Goal: Information Seeking & Learning: Learn about a topic

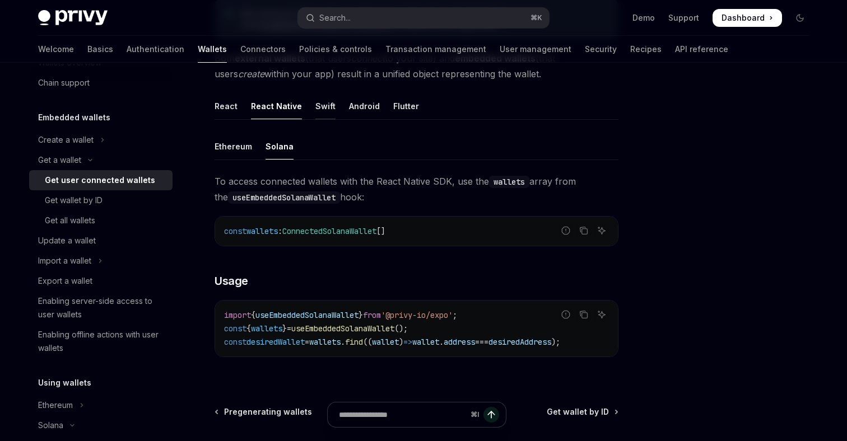
scroll to position [311, 0]
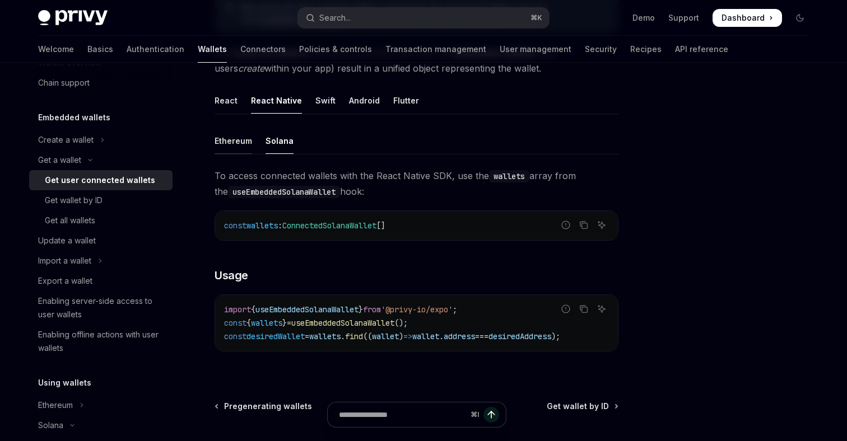
click at [240, 141] on div "Ethereum" at bounding box center [234, 141] width 38 height 26
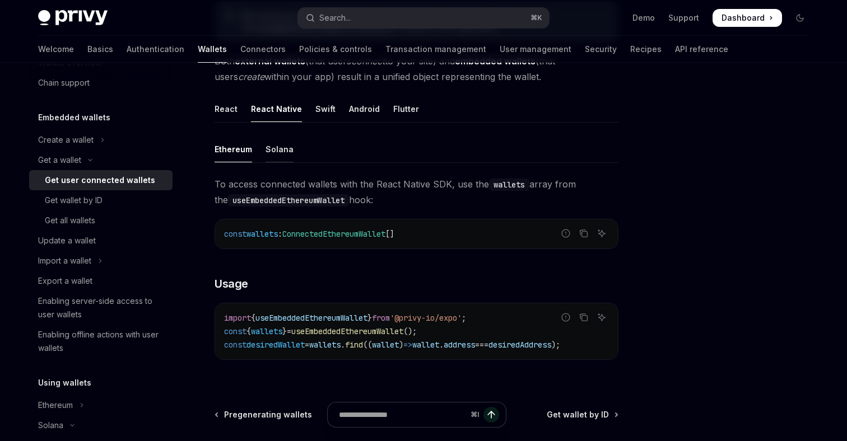
click at [282, 149] on div "Solana" at bounding box center [280, 149] width 28 height 26
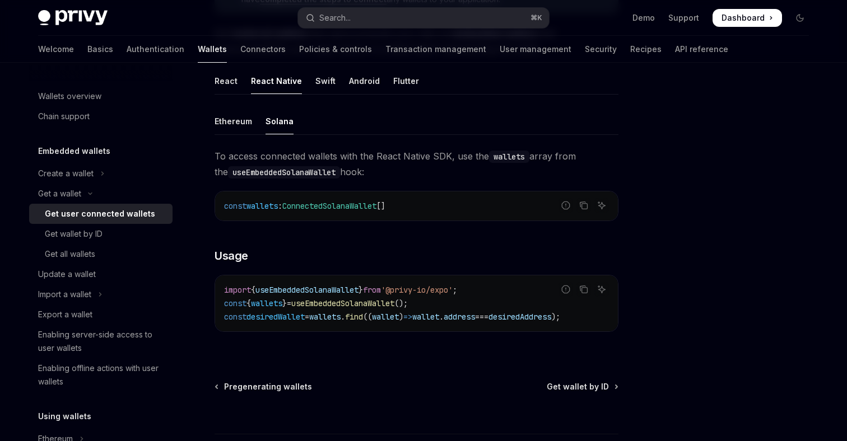
scroll to position [329, 0]
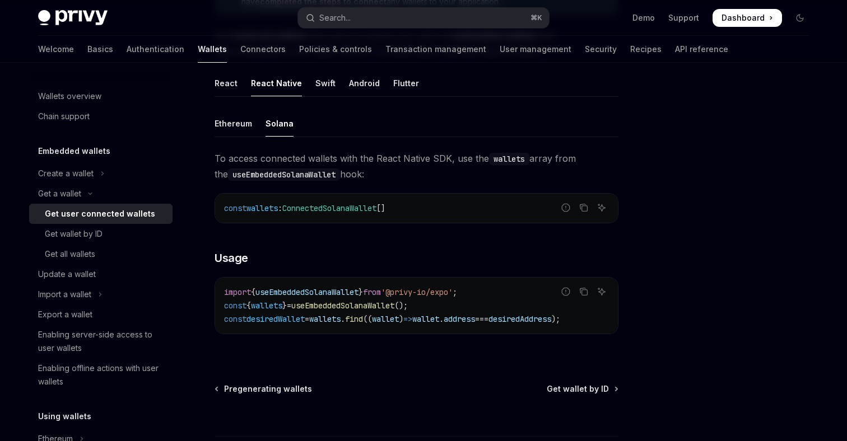
click at [337, 291] on span "useEmbeddedSolanaWallet" at bounding box center [306, 292] width 103 height 10
copy span "useEmbeddedSolanaWallet"
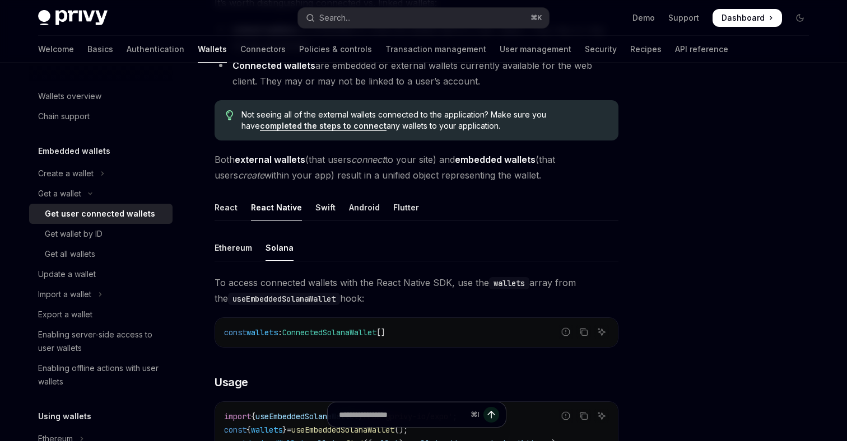
scroll to position [206, 0]
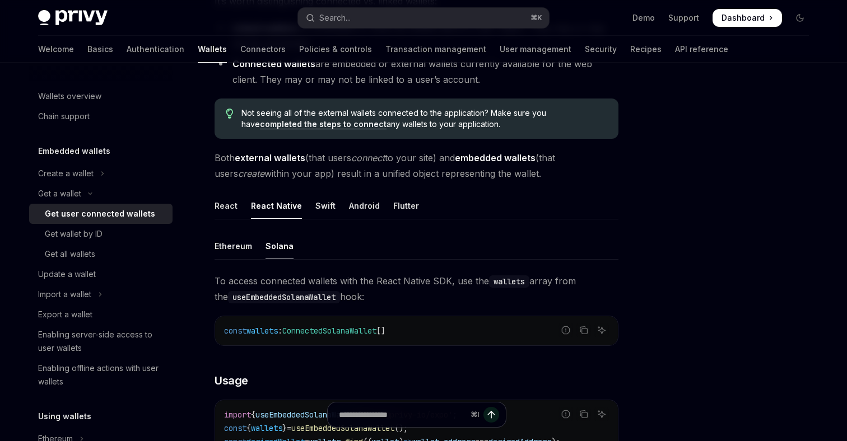
click at [308, 300] on code "useEmbeddedSolanaWallet" at bounding box center [284, 297] width 112 height 12
copy code "useEmbeddedSolanaWallet"
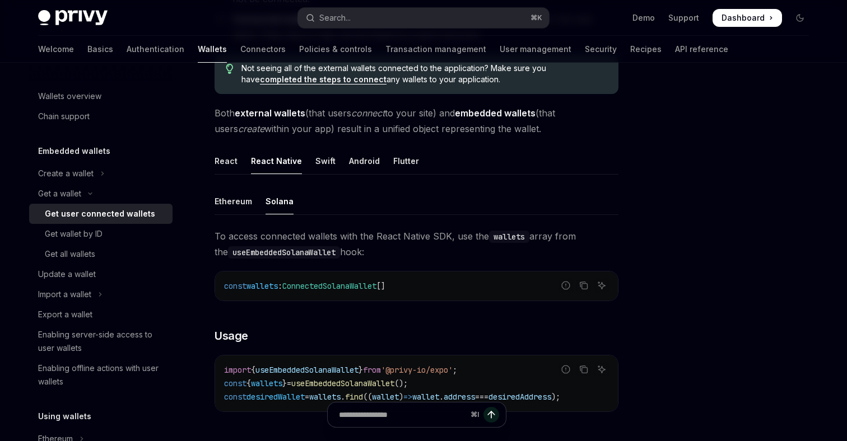
scroll to position [256, 0]
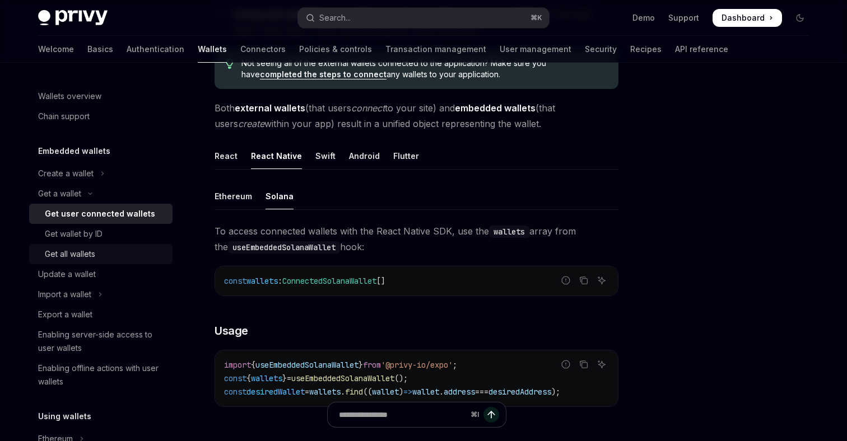
click at [90, 250] on div "Get all wallets" at bounding box center [70, 254] width 50 height 13
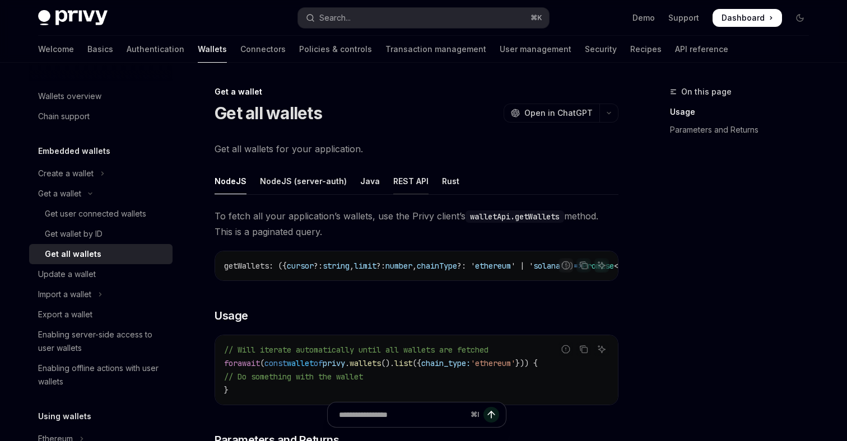
click at [409, 184] on div "REST API" at bounding box center [410, 181] width 35 height 26
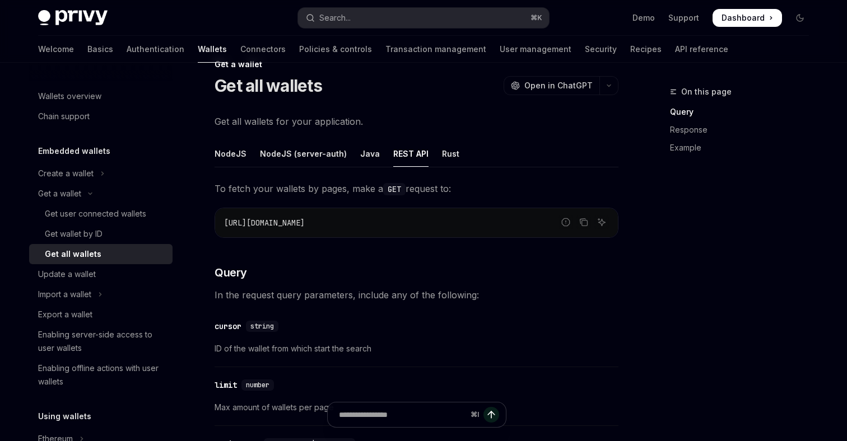
scroll to position [25, 0]
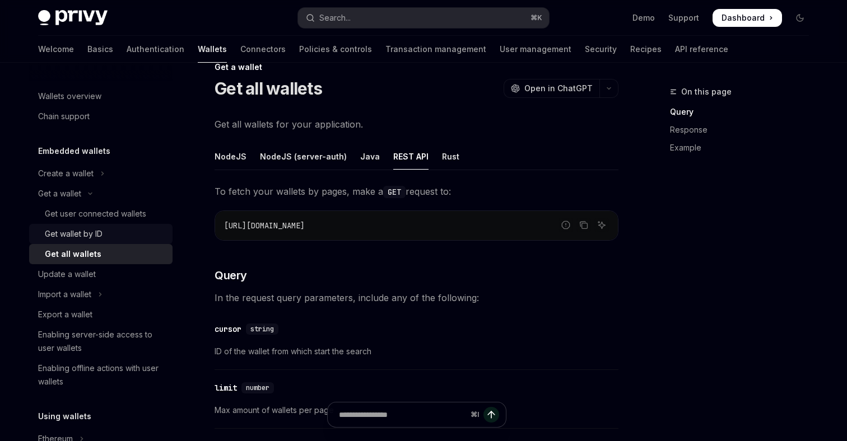
click at [94, 233] on div "Get wallet by ID" at bounding box center [74, 233] width 58 height 13
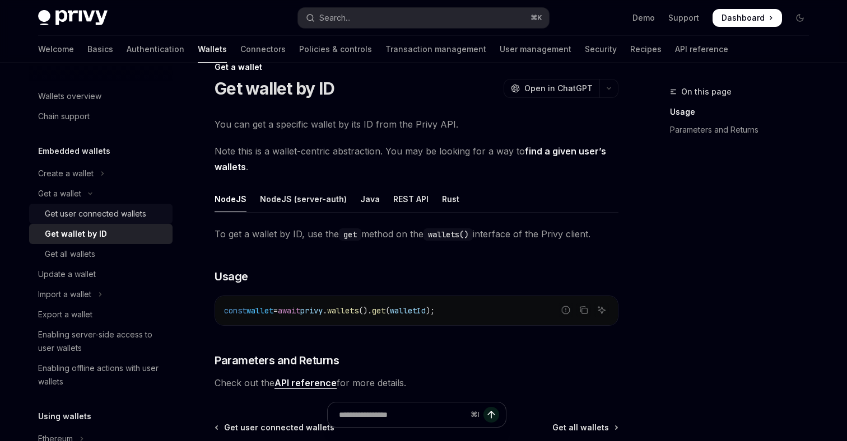
click at [123, 216] on div "Get user connected wallets" at bounding box center [95, 213] width 101 height 13
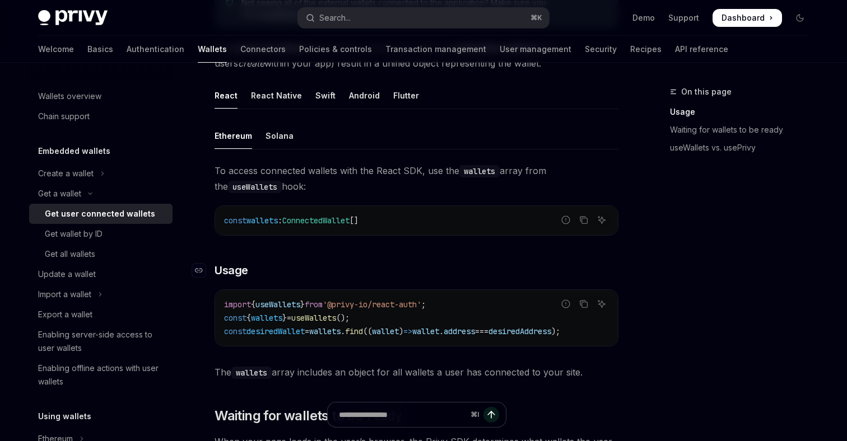
scroll to position [306, 0]
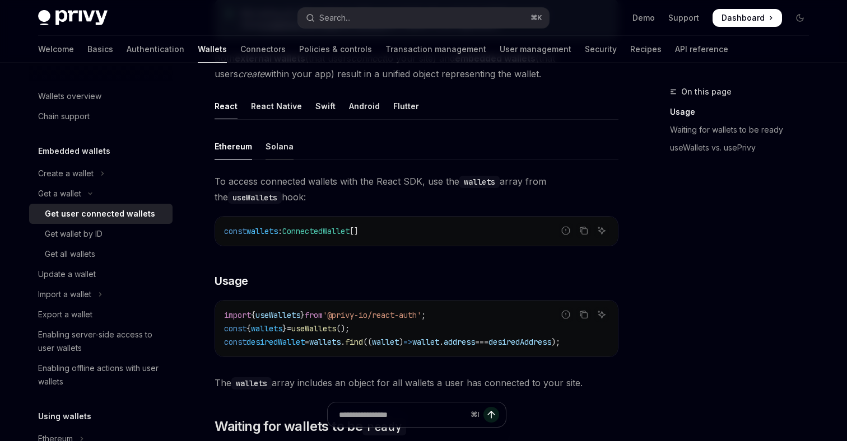
click at [277, 146] on div "Solana" at bounding box center [280, 146] width 28 height 26
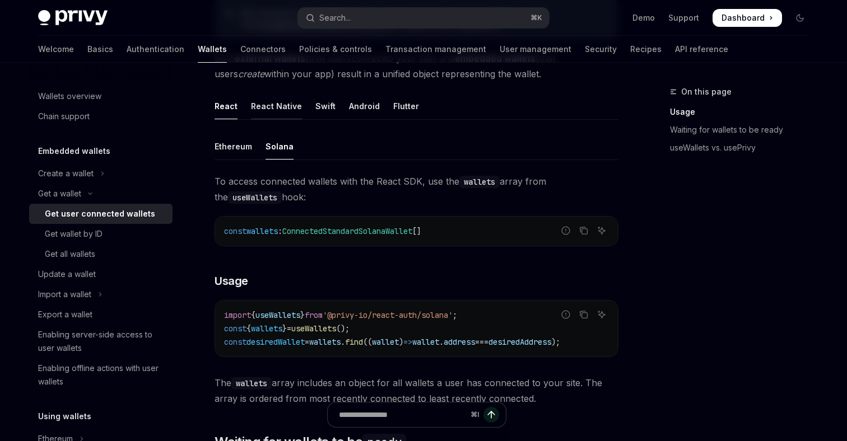
click at [278, 99] on div "React Native" at bounding box center [276, 106] width 51 height 26
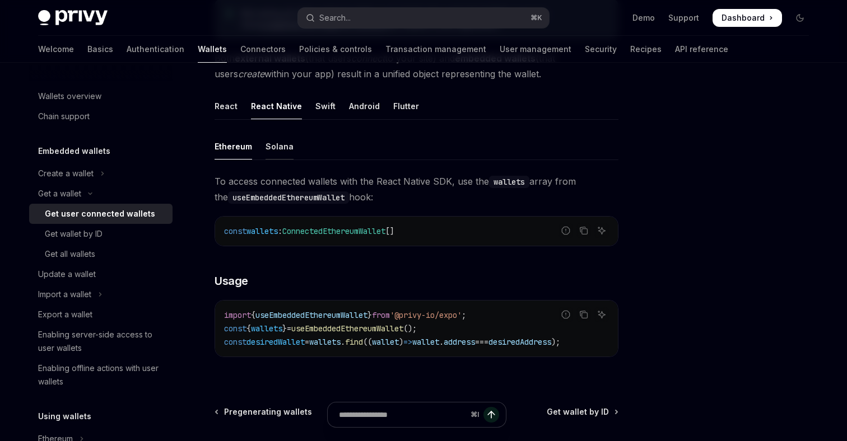
click at [281, 149] on div "Solana" at bounding box center [280, 146] width 28 height 26
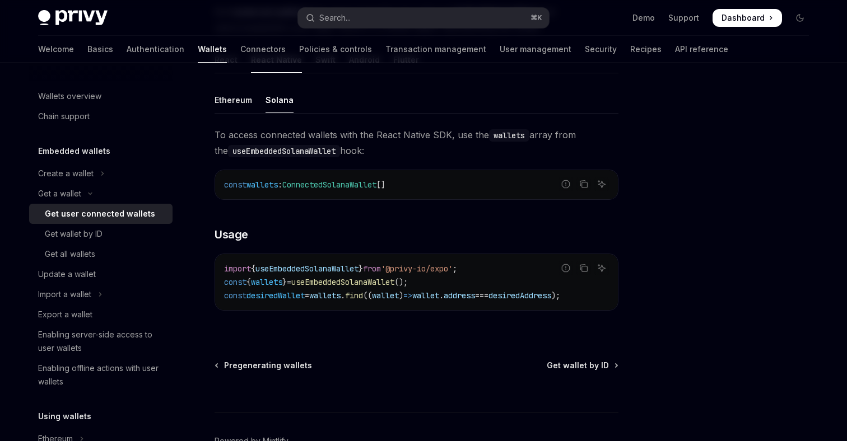
scroll to position [336, 0]
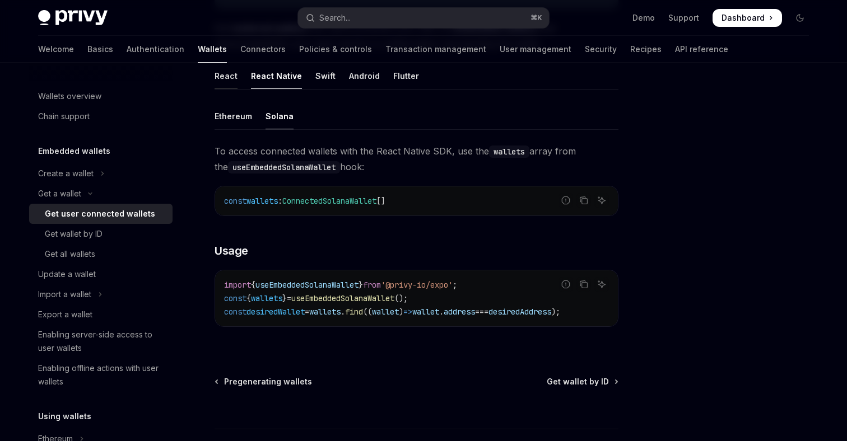
click at [230, 76] on div "React" at bounding box center [226, 76] width 23 height 26
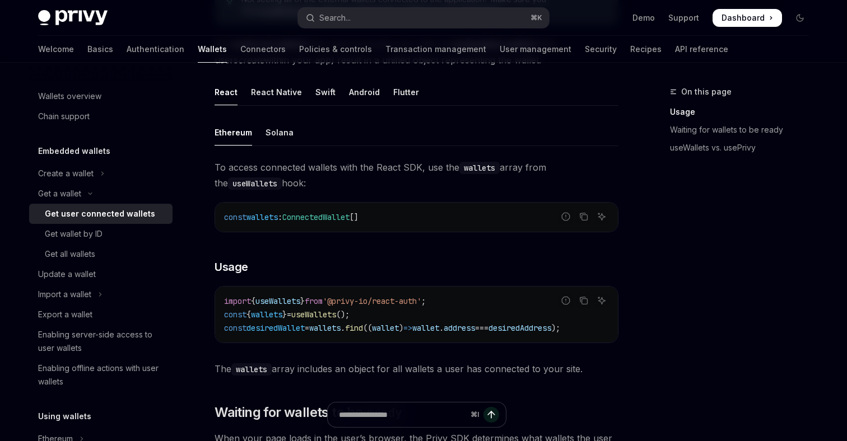
scroll to position [310, 0]
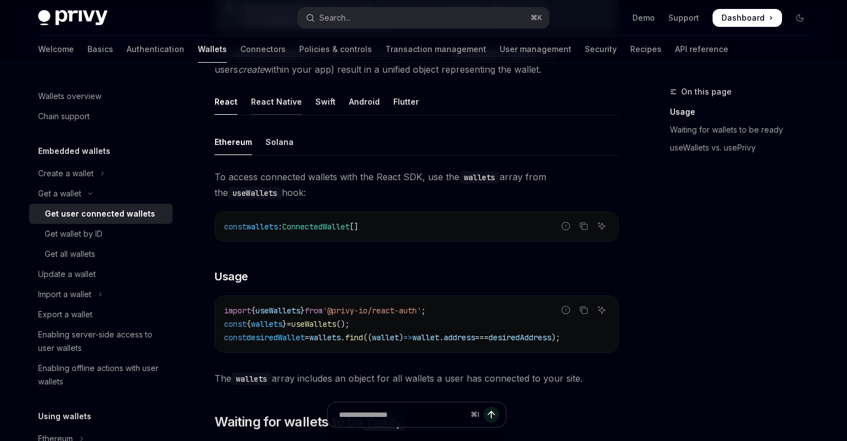
click at [278, 102] on div "React Native" at bounding box center [276, 102] width 51 height 26
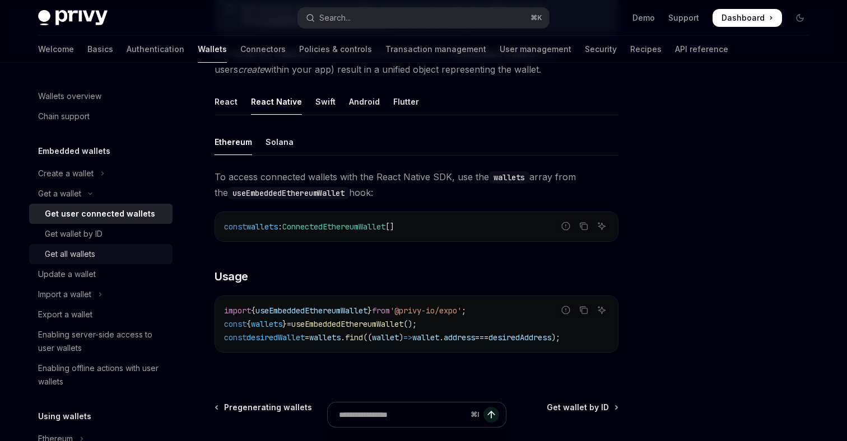
click at [95, 255] on div "Get all wallets" at bounding box center [70, 254] width 50 height 13
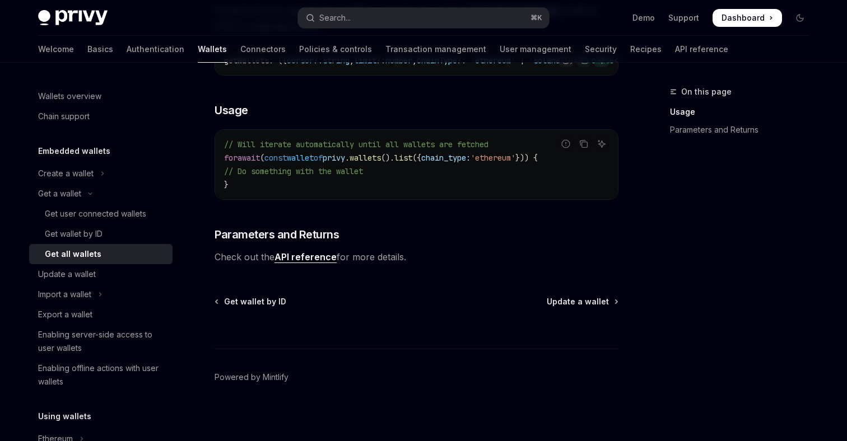
scroll to position [210, 0]
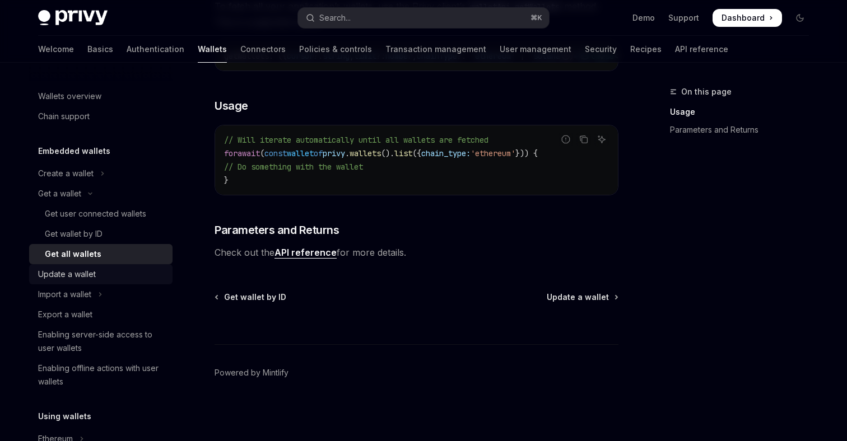
click at [85, 276] on div "Update a wallet" at bounding box center [67, 274] width 58 height 13
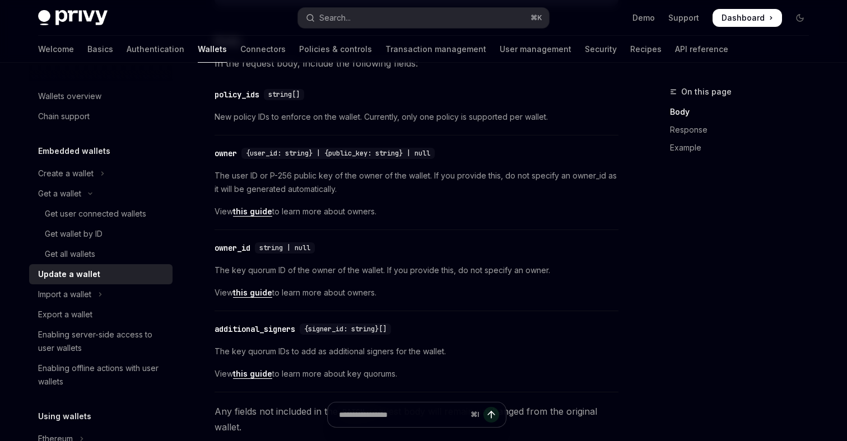
scroll to position [366, 0]
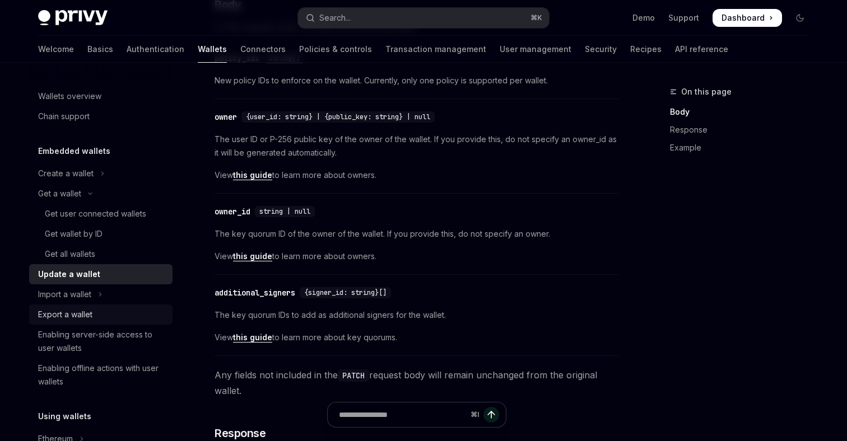
click at [89, 319] on div "Export a wallet" at bounding box center [65, 314] width 54 height 13
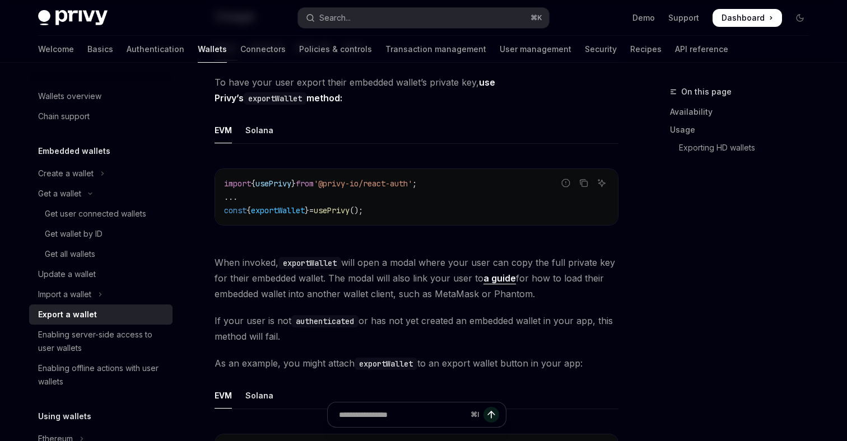
scroll to position [315, 0]
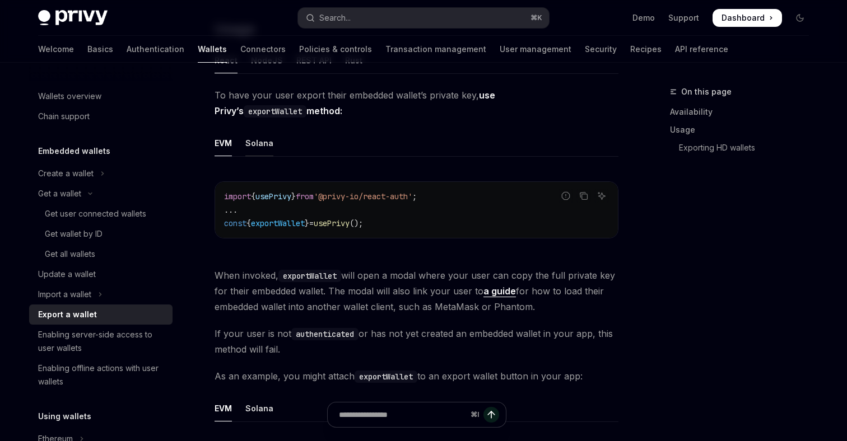
click at [263, 141] on div "Solana" at bounding box center [259, 143] width 28 height 26
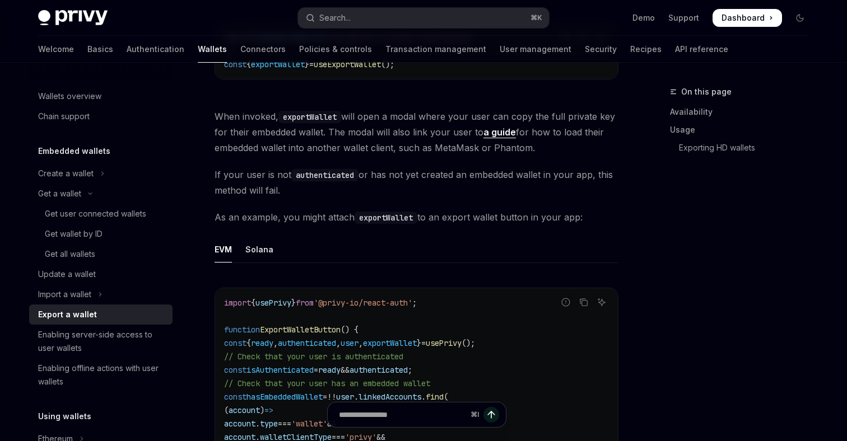
scroll to position [498, 0]
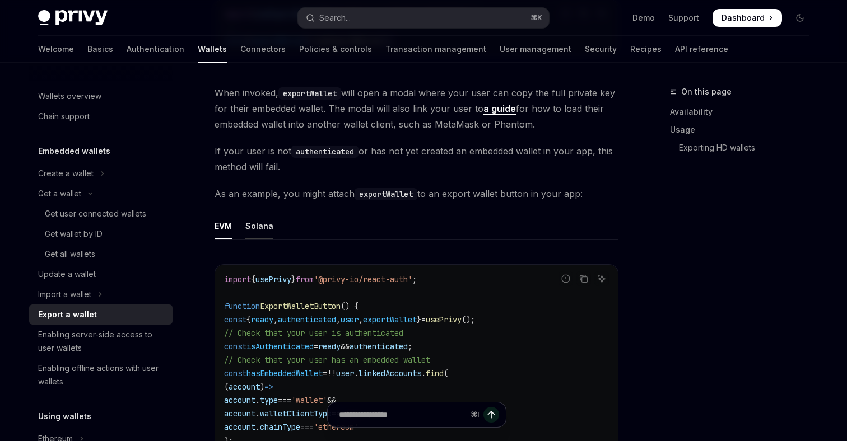
click at [259, 226] on div "Solana" at bounding box center [259, 226] width 28 height 26
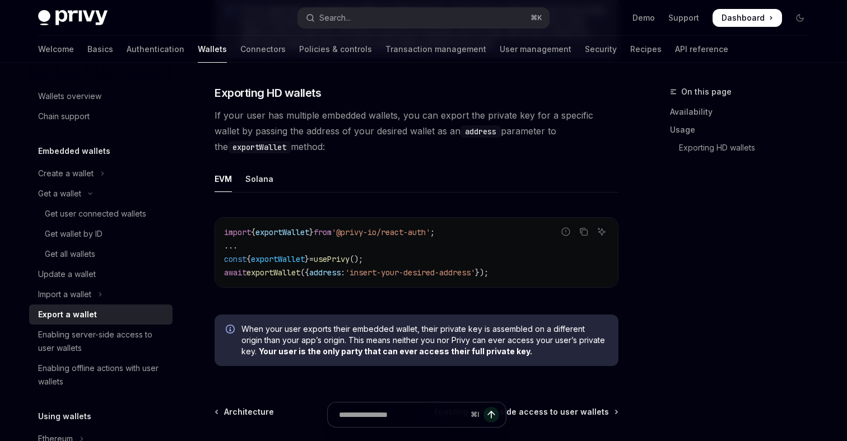
scroll to position [1106, 0]
click at [263, 179] on div "Solana" at bounding box center [259, 179] width 28 height 26
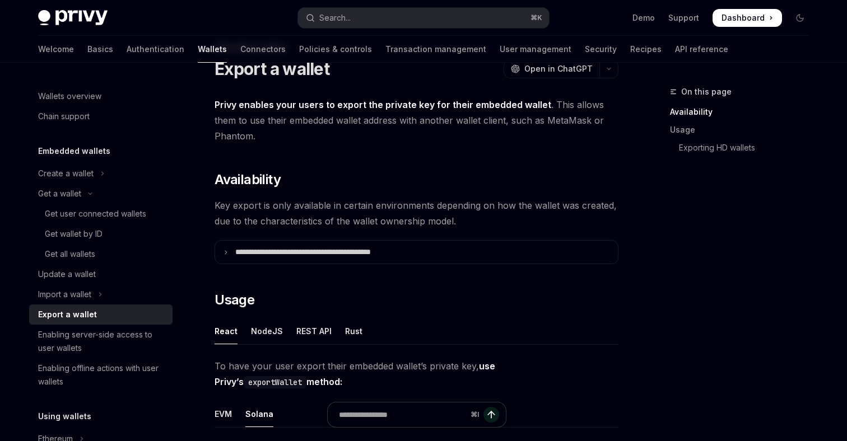
scroll to position [70, 0]
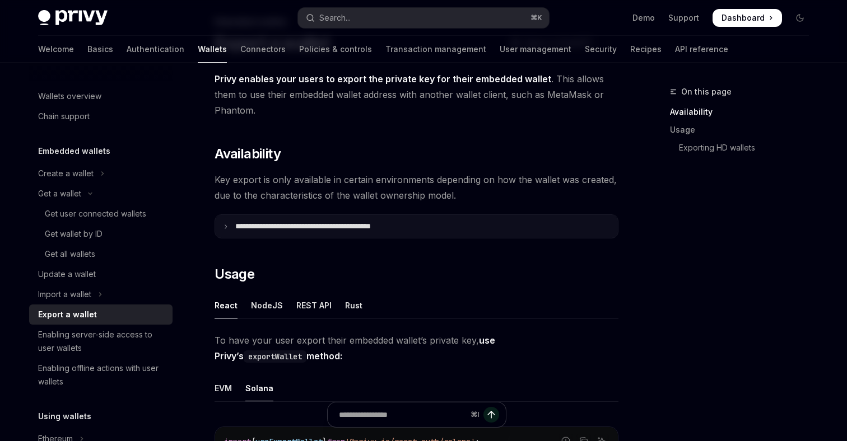
click at [230, 226] on summary "**********" at bounding box center [416, 226] width 403 height 23
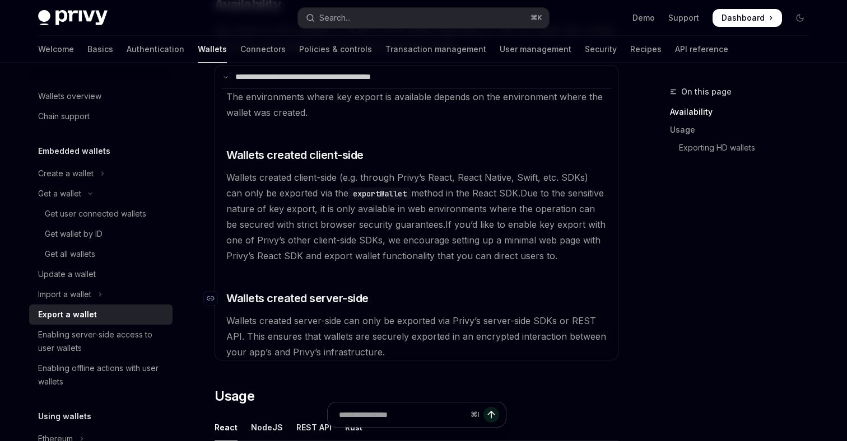
scroll to position [218, 0]
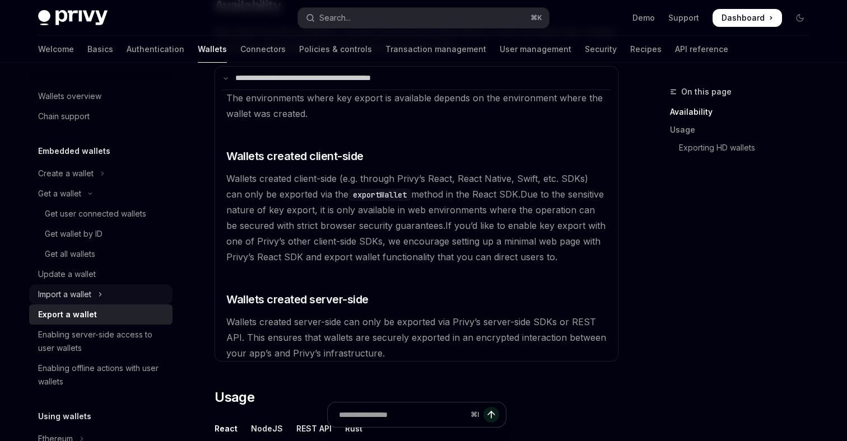
click at [81, 297] on div "Import a wallet" at bounding box center [64, 294] width 53 height 13
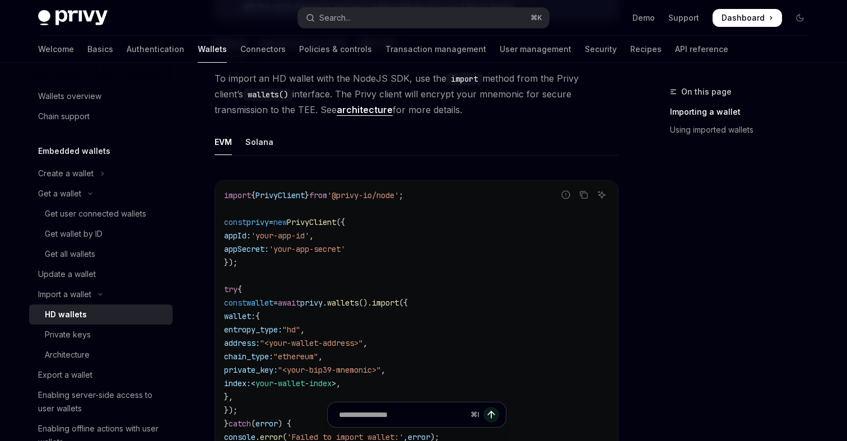
scroll to position [339, 0]
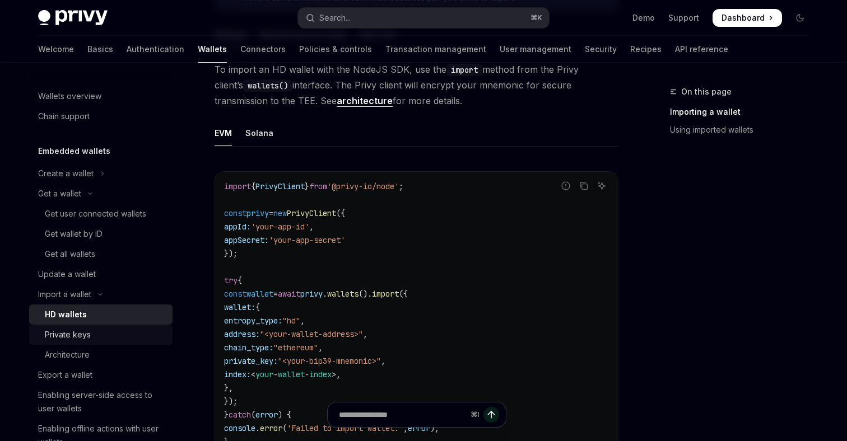
click at [85, 338] on div "Private keys" at bounding box center [68, 334] width 46 height 13
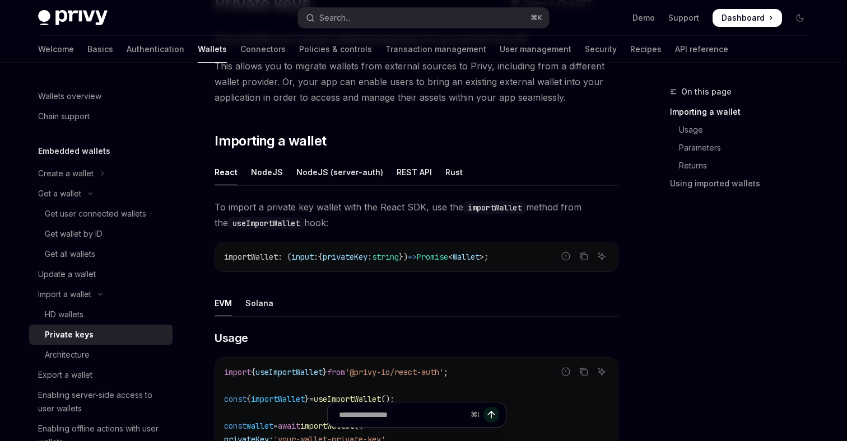
scroll to position [121, 0]
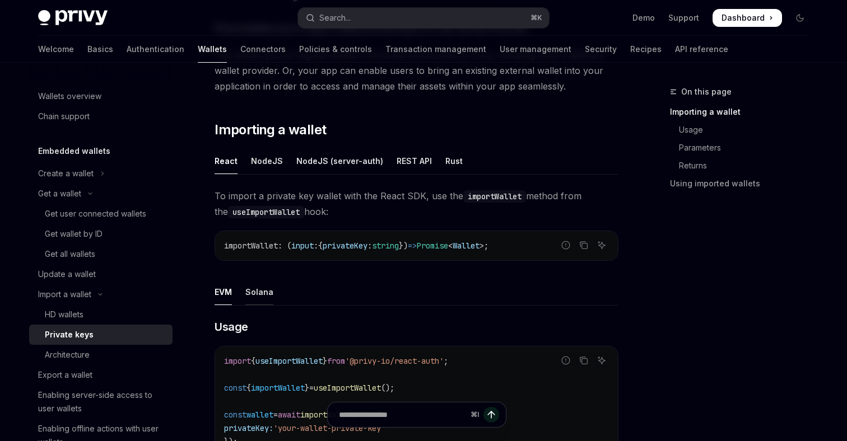
click at [267, 290] on div "Solana" at bounding box center [259, 292] width 28 height 26
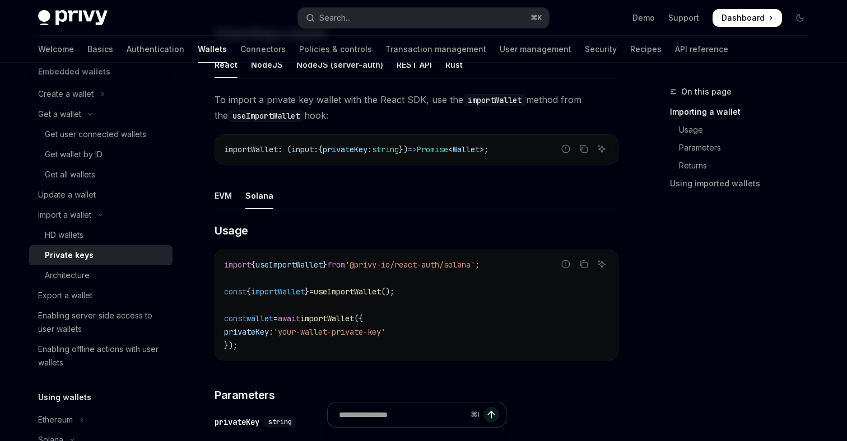
scroll to position [227, 0]
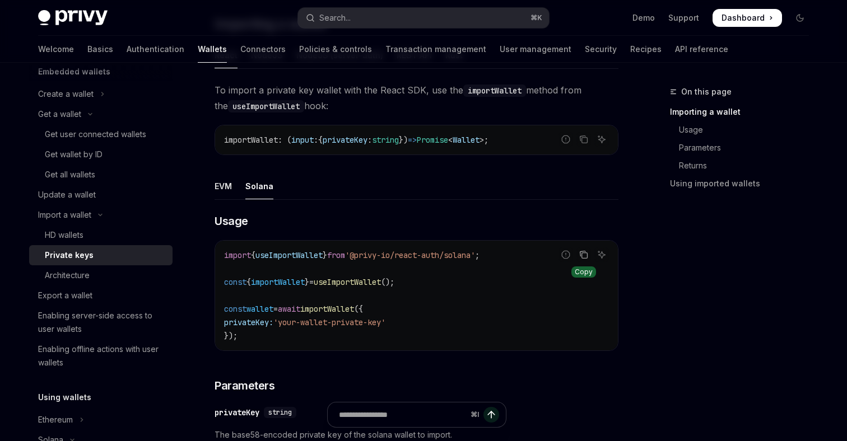
click at [588, 254] on icon "Copy the contents from the code block" at bounding box center [585, 256] width 6 height 6
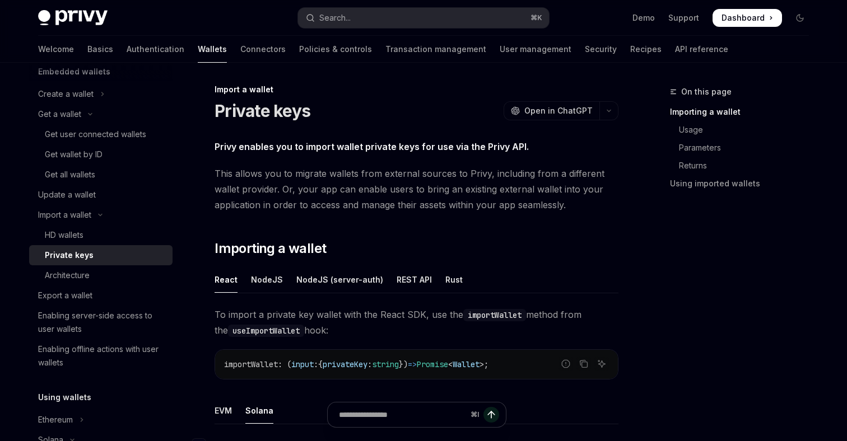
scroll to position [0, 0]
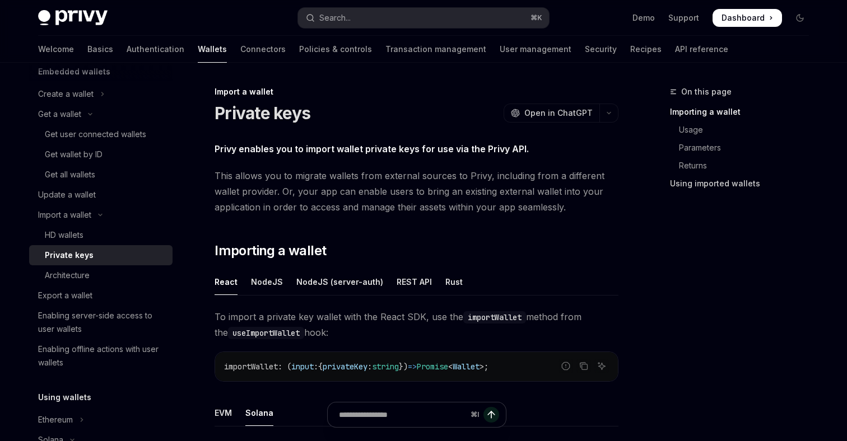
click at [696, 186] on link "Using imported wallets" at bounding box center [744, 184] width 148 height 18
click at [273, 282] on div "NodeJS" at bounding box center [267, 282] width 32 height 26
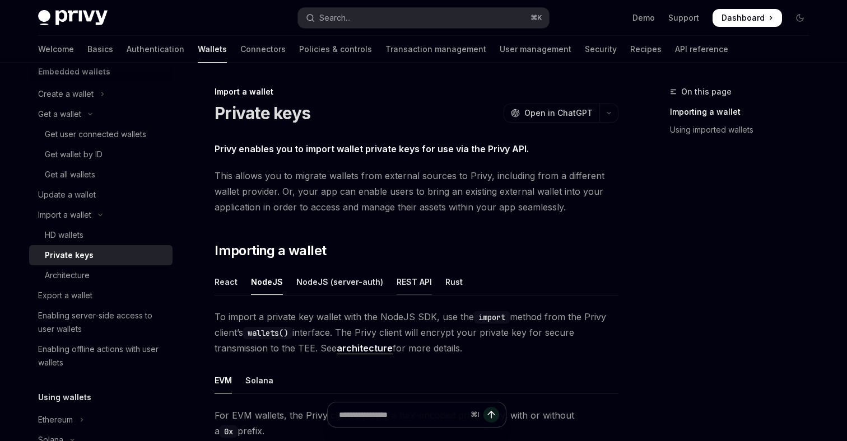
click at [406, 282] on div "REST API" at bounding box center [414, 282] width 35 height 26
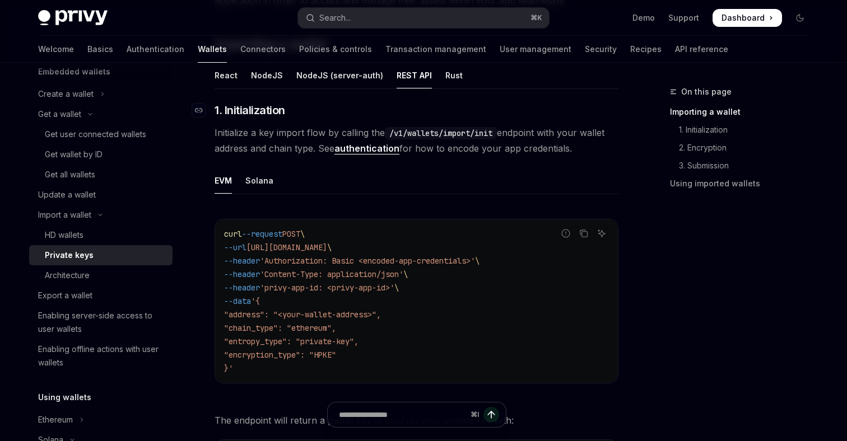
scroll to position [208, 0]
click at [227, 75] on div "React" at bounding box center [226, 73] width 23 height 26
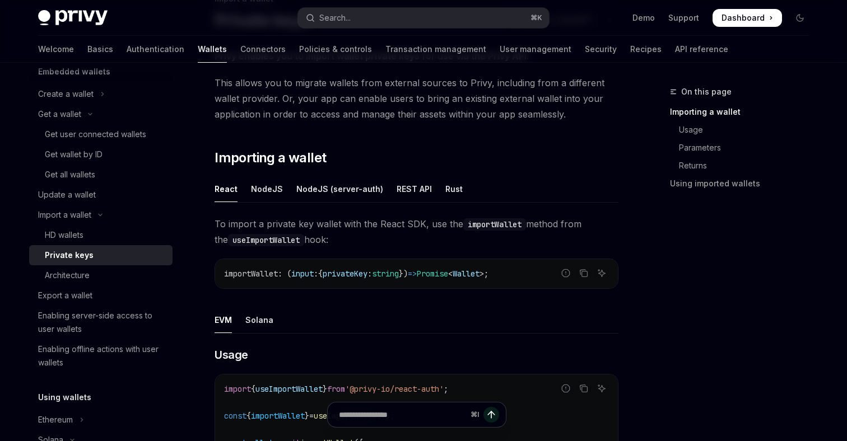
scroll to position [76, 0]
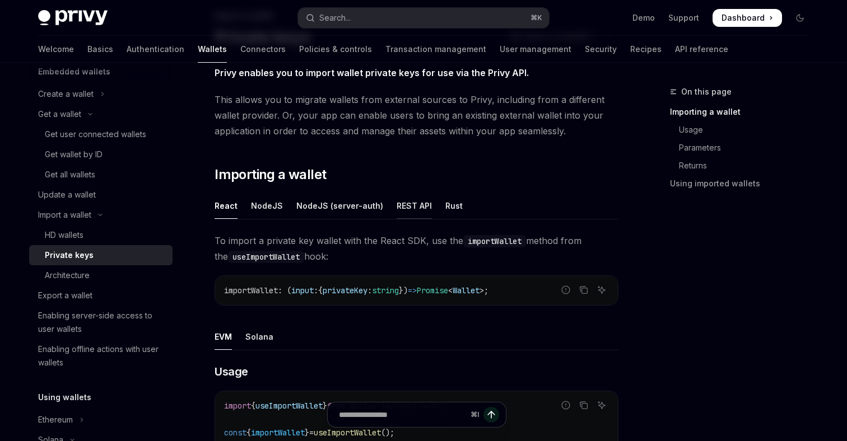
click at [412, 206] on div "REST API" at bounding box center [414, 206] width 35 height 26
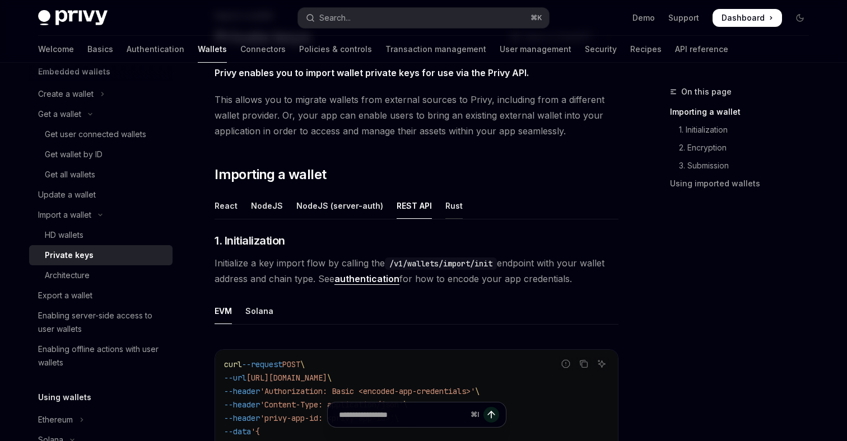
click at [447, 207] on div "Rust" at bounding box center [453, 206] width 17 height 26
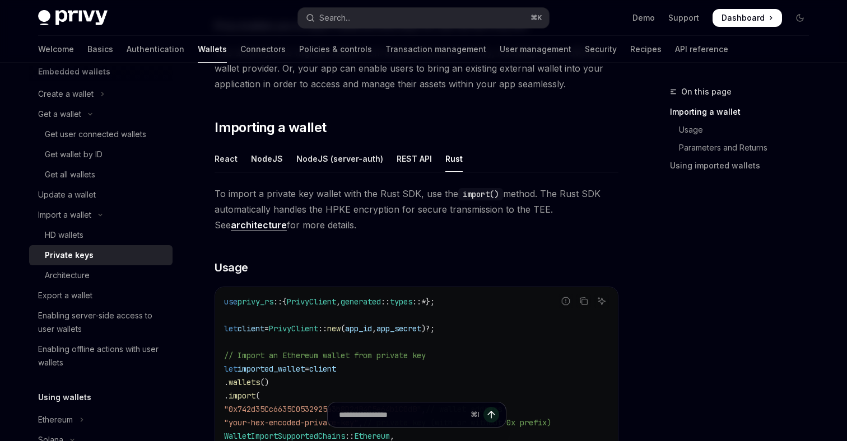
scroll to position [119, 0]
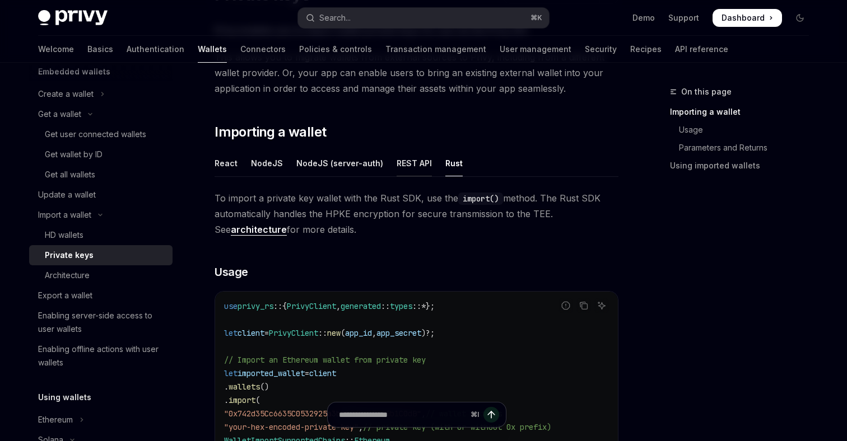
click at [408, 157] on div "REST API" at bounding box center [414, 163] width 35 height 26
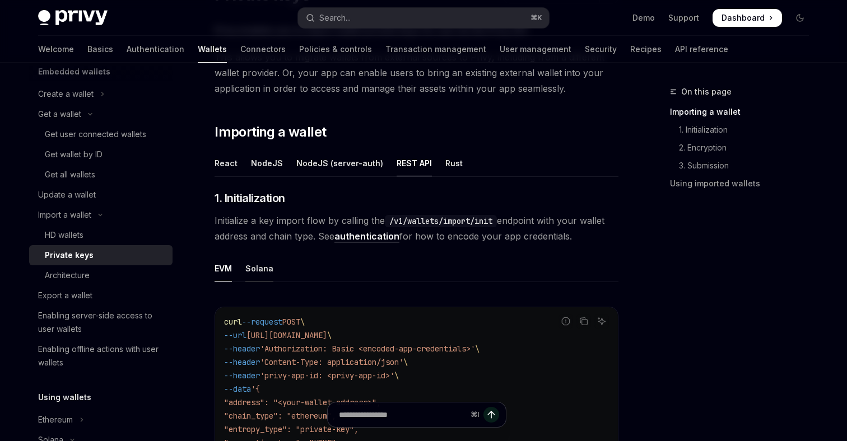
click at [266, 270] on div "Solana" at bounding box center [259, 268] width 28 height 26
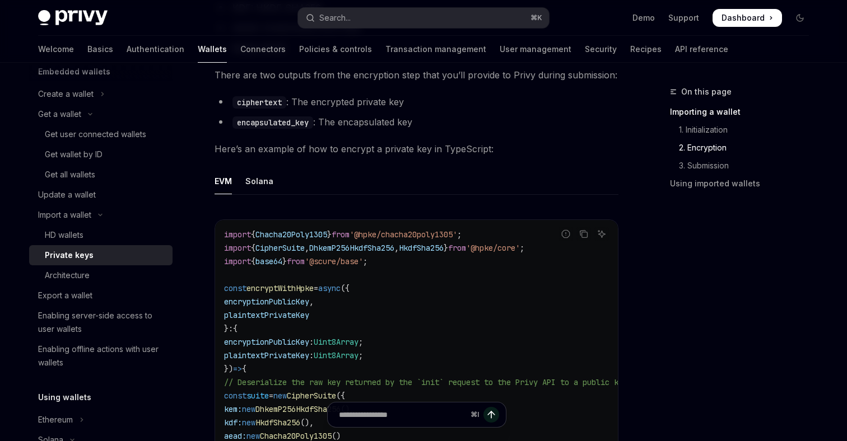
scroll to position [832, 0]
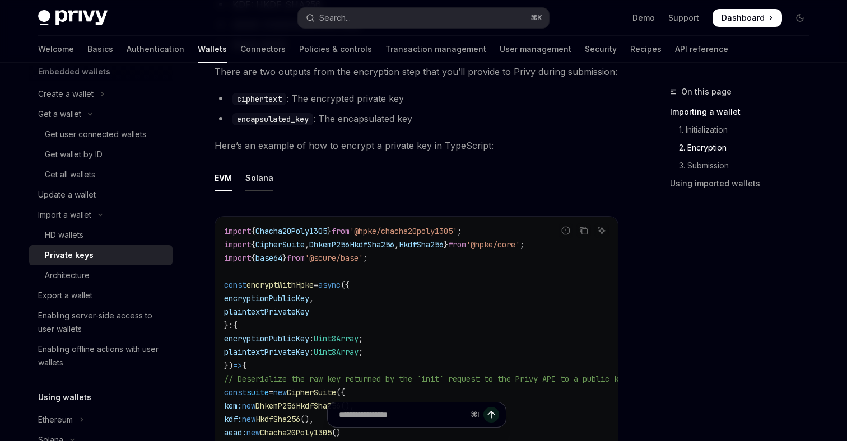
click at [257, 179] on div "Solana" at bounding box center [259, 178] width 28 height 26
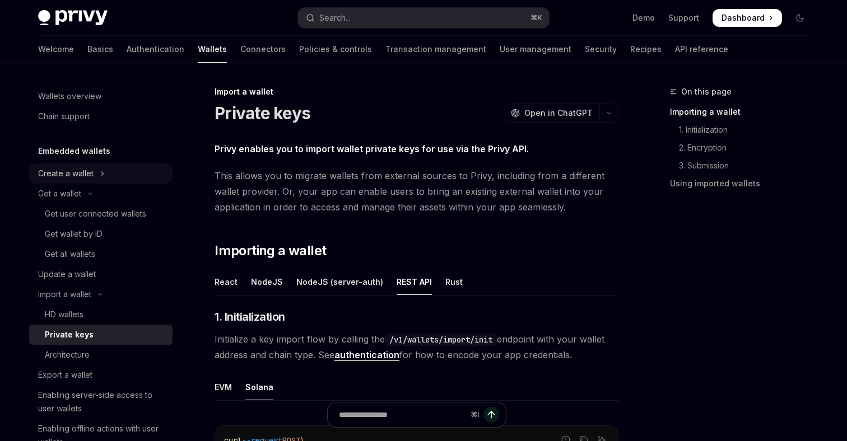
click at [88, 170] on div "Create a wallet" at bounding box center [65, 173] width 55 height 13
type textarea "*"
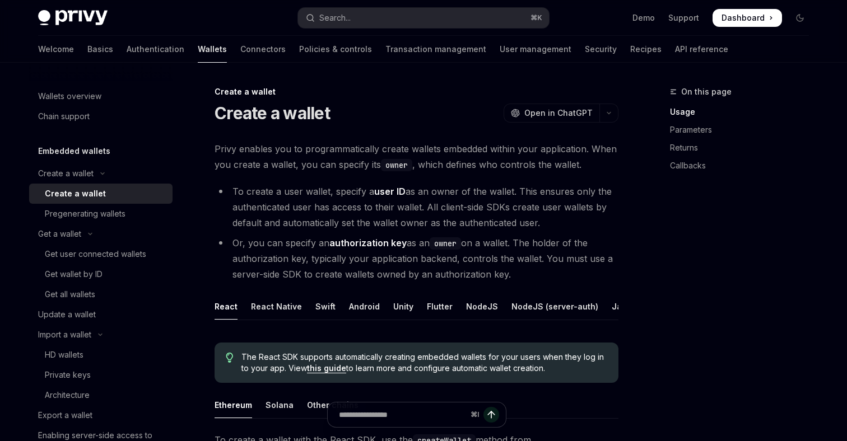
click at [93, 196] on div "Create a wallet" at bounding box center [75, 193] width 61 height 13
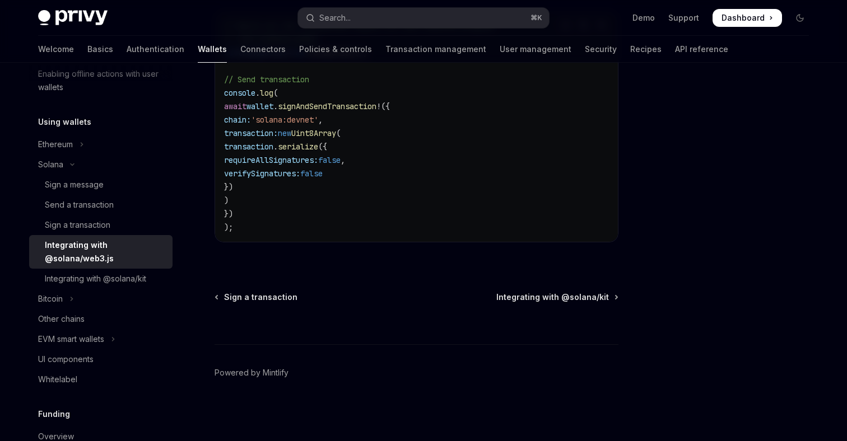
scroll to position [381, 0]
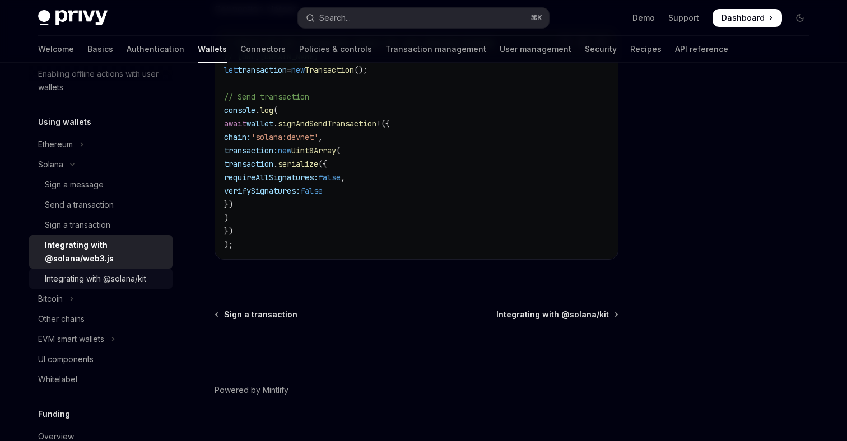
click at [134, 280] on div "Integrating with @solana/kit" at bounding box center [95, 278] width 101 height 13
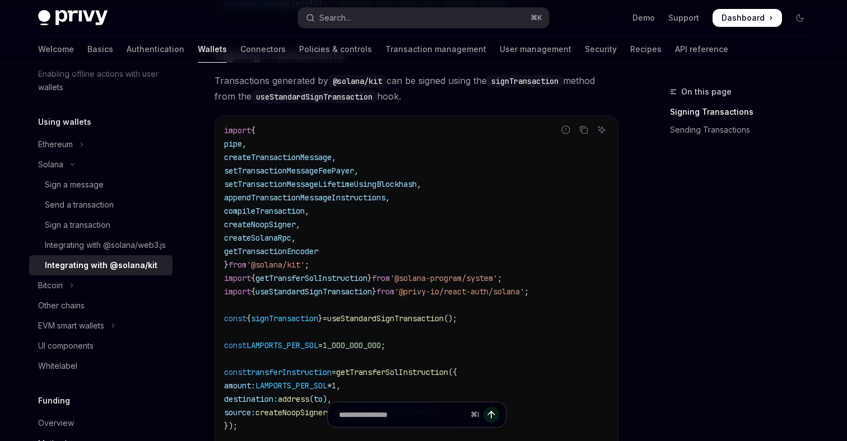
scroll to position [333, 0]
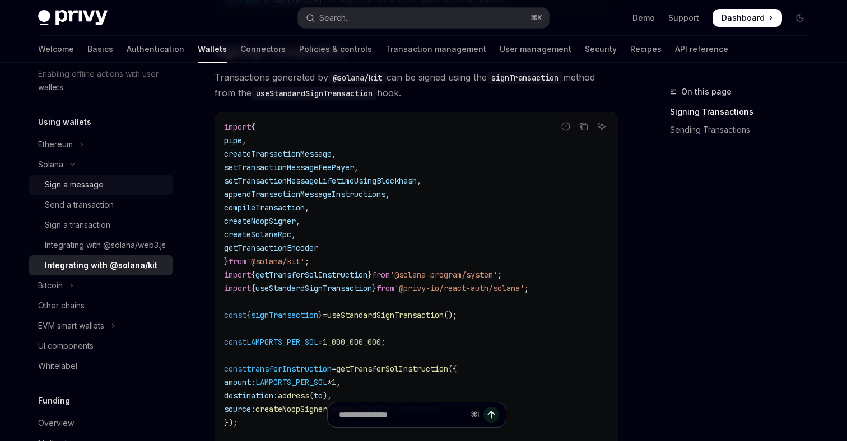
click at [85, 186] on div "Sign a message" at bounding box center [74, 184] width 59 height 13
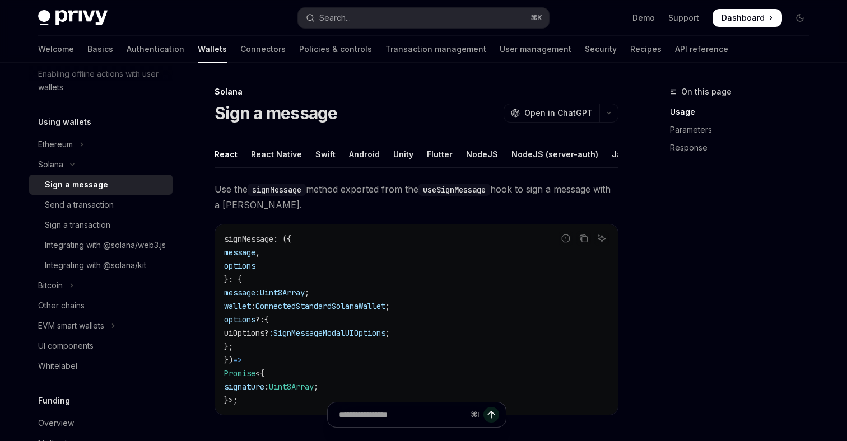
click at [287, 155] on div "React Native" at bounding box center [276, 154] width 51 height 26
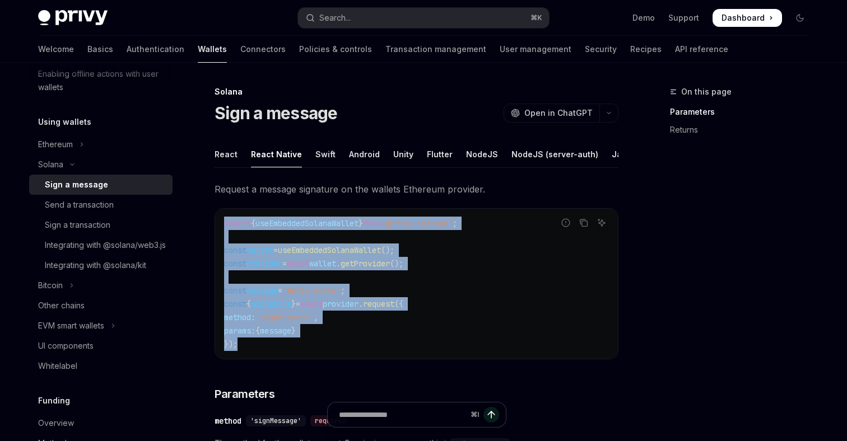
drag, startPoint x: 297, startPoint y: 345, endPoint x: 222, endPoint y: 217, distance: 148.1
click at [222, 217] on div "import { useEmbeddedSolanaWallet } from '@privy-io/expo' ; const wallet = useEm…" at bounding box center [416, 284] width 403 height 150
copy code "import { useEmbeddedSolanaWallet } from '@privy-io/expo' ; const wallet = useEm…"
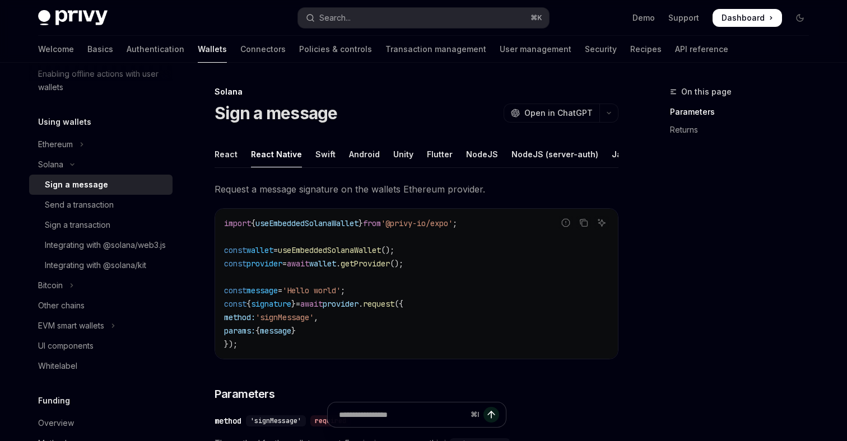
click at [668, 244] on div "On this page Parameters Returns" at bounding box center [733, 263] width 170 height 356
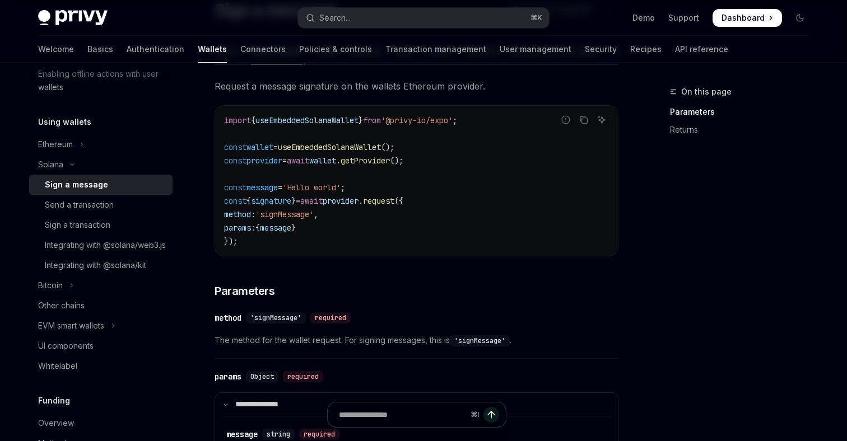
scroll to position [119, 0]
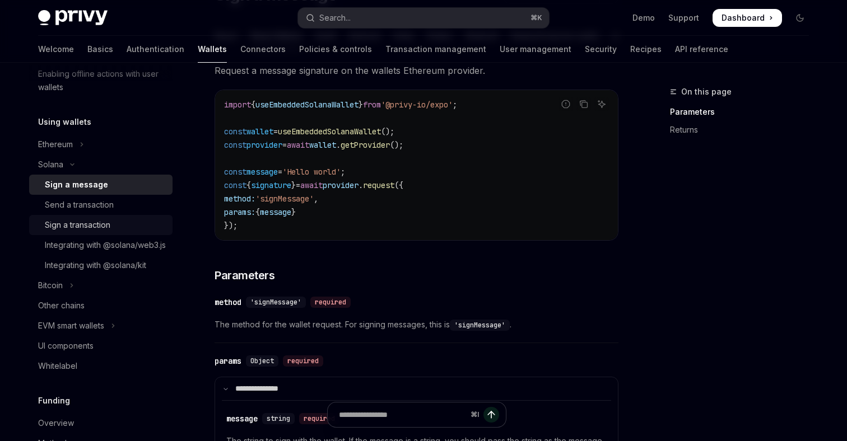
click at [90, 222] on div "Sign a transaction" at bounding box center [78, 224] width 66 height 13
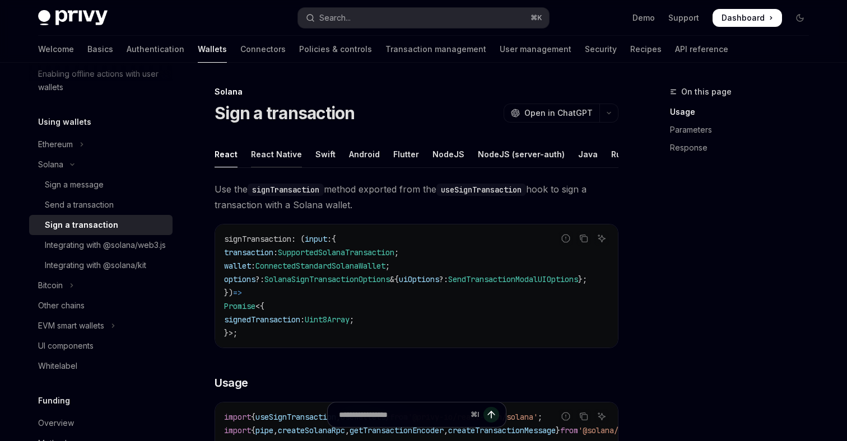
click at [272, 153] on div "React Native" at bounding box center [276, 154] width 51 height 26
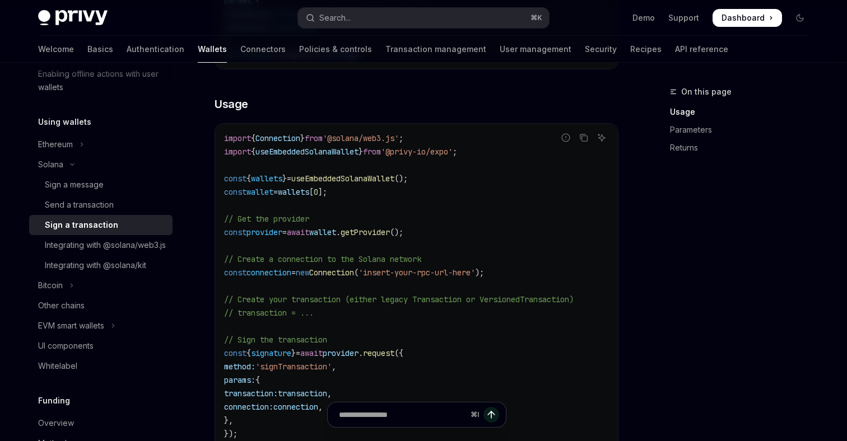
scroll to position [240, 0]
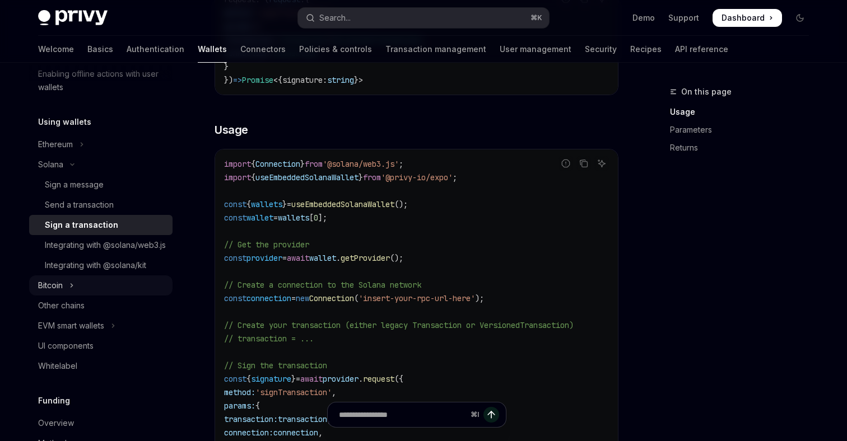
click at [71, 292] on icon "Toggle Bitcoin section" at bounding box center [71, 285] width 4 height 13
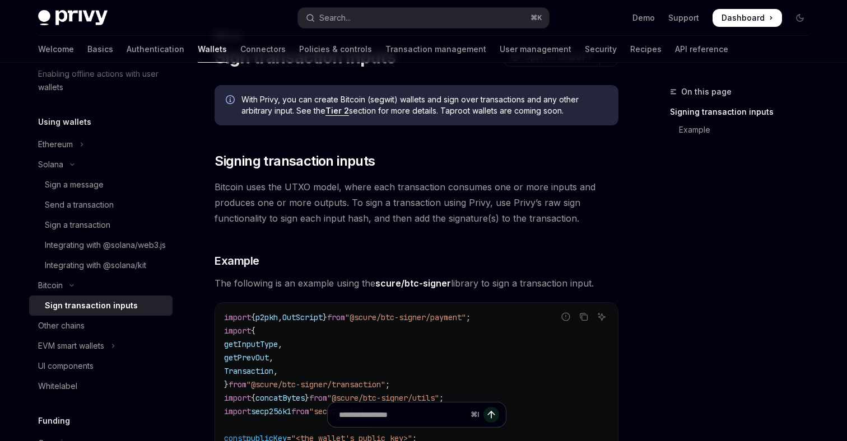
scroll to position [57, 0]
click at [76, 333] on div "Other chains" at bounding box center [61, 325] width 46 height 13
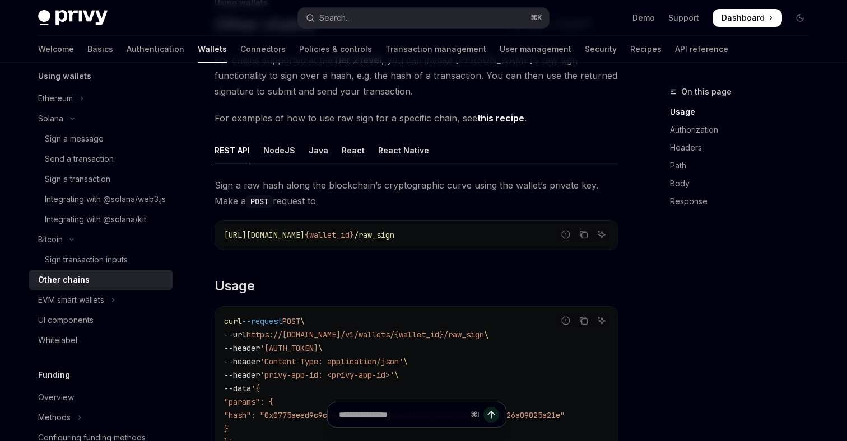
scroll to position [112, 0]
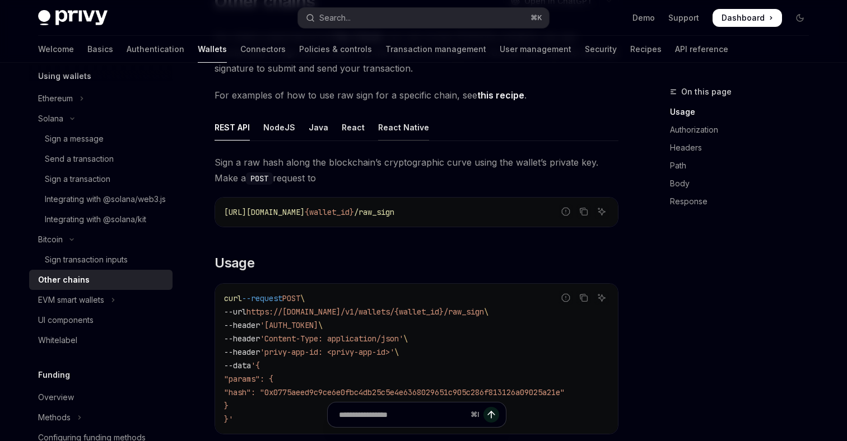
click at [387, 127] on div "React Native" at bounding box center [403, 127] width 51 height 26
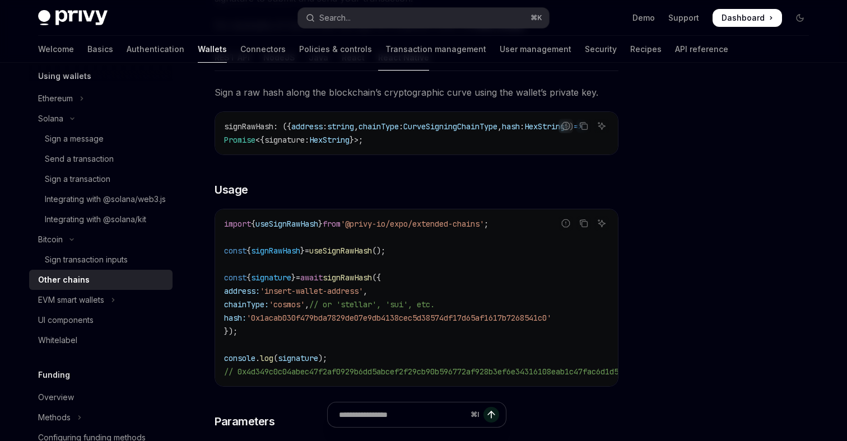
scroll to position [196, 0]
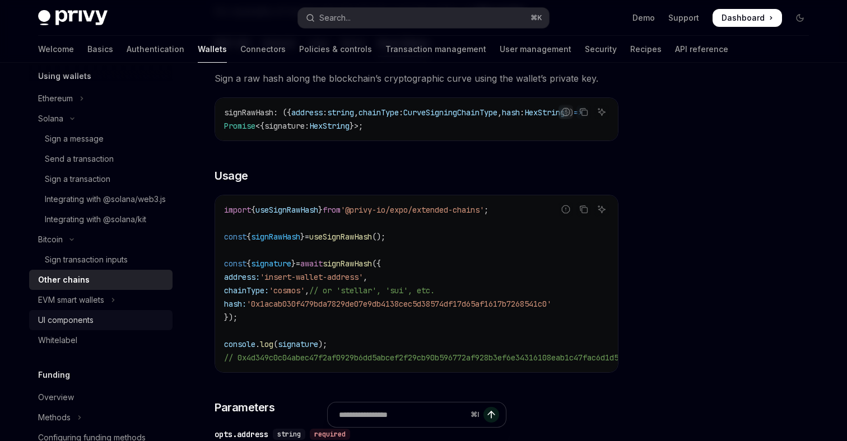
click at [89, 327] on div "UI components" at bounding box center [65, 320] width 55 height 13
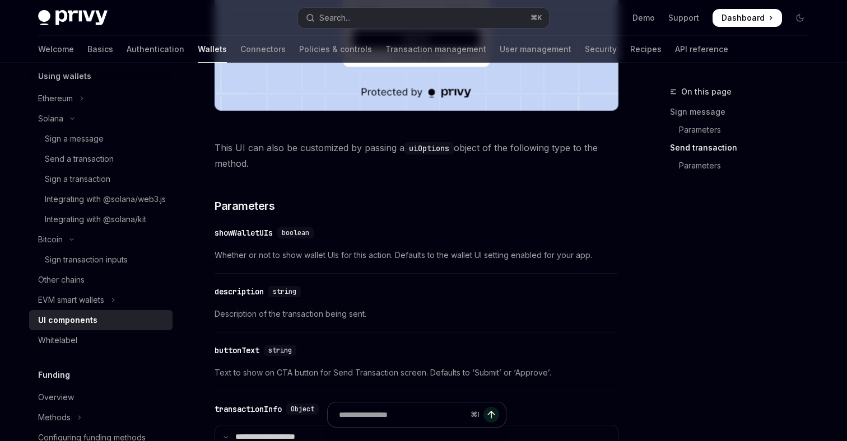
scroll to position [1278, 0]
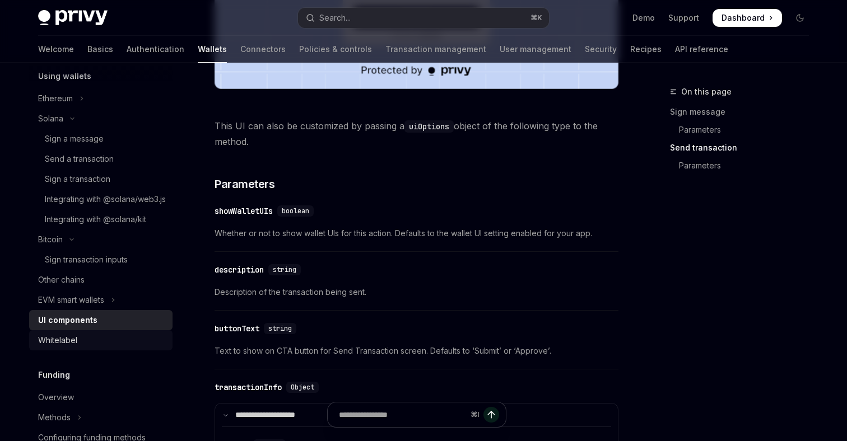
click at [62, 347] on div "Whitelabel" at bounding box center [57, 340] width 39 height 13
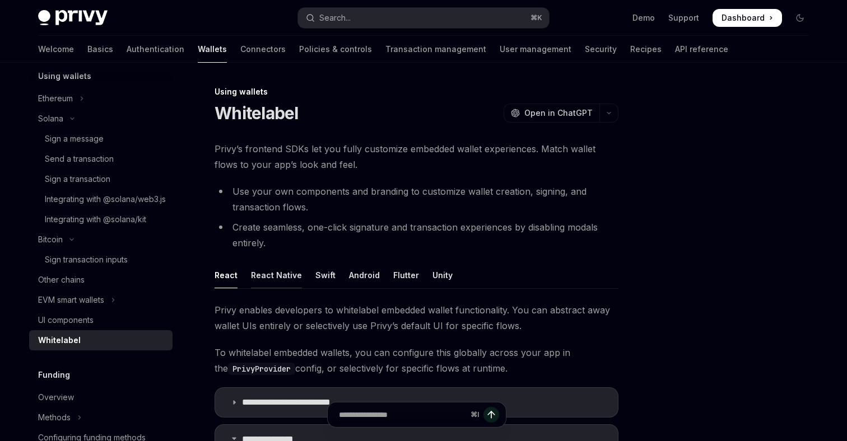
click at [284, 275] on div "React Native" at bounding box center [276, 275] width 51 height 26
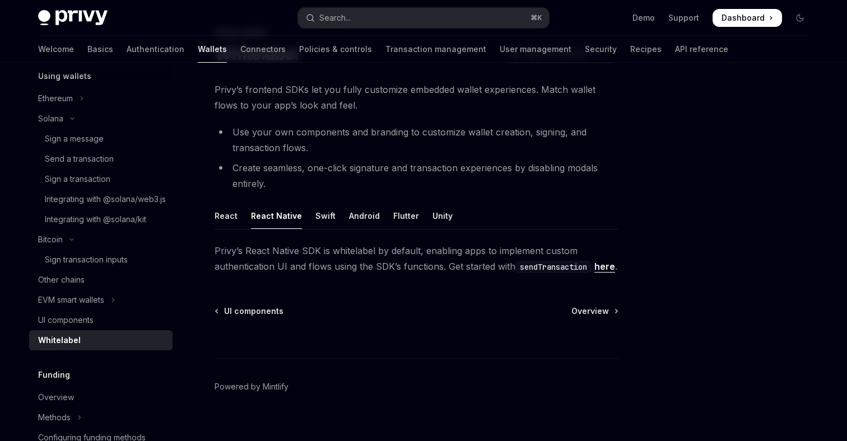
scroll to position [69, 0]
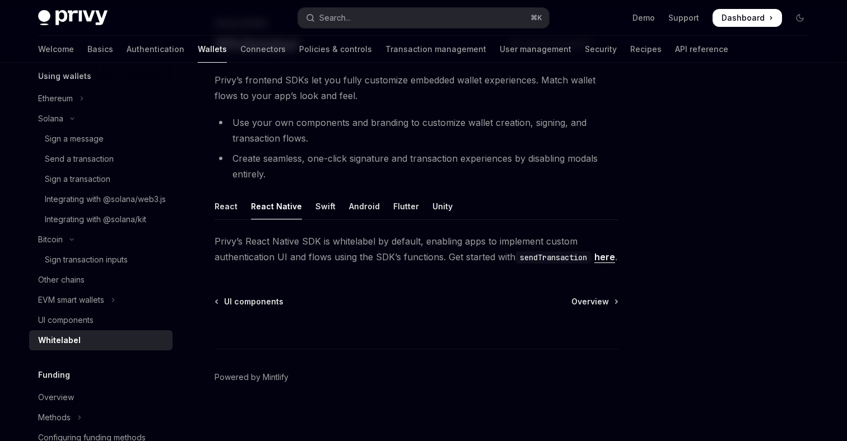
click at [594, 263] on link "here" at bounding box center [604, 258] width 21 height 12
type textarea "*"
